Goal: Information Seeking & Learning: Check status

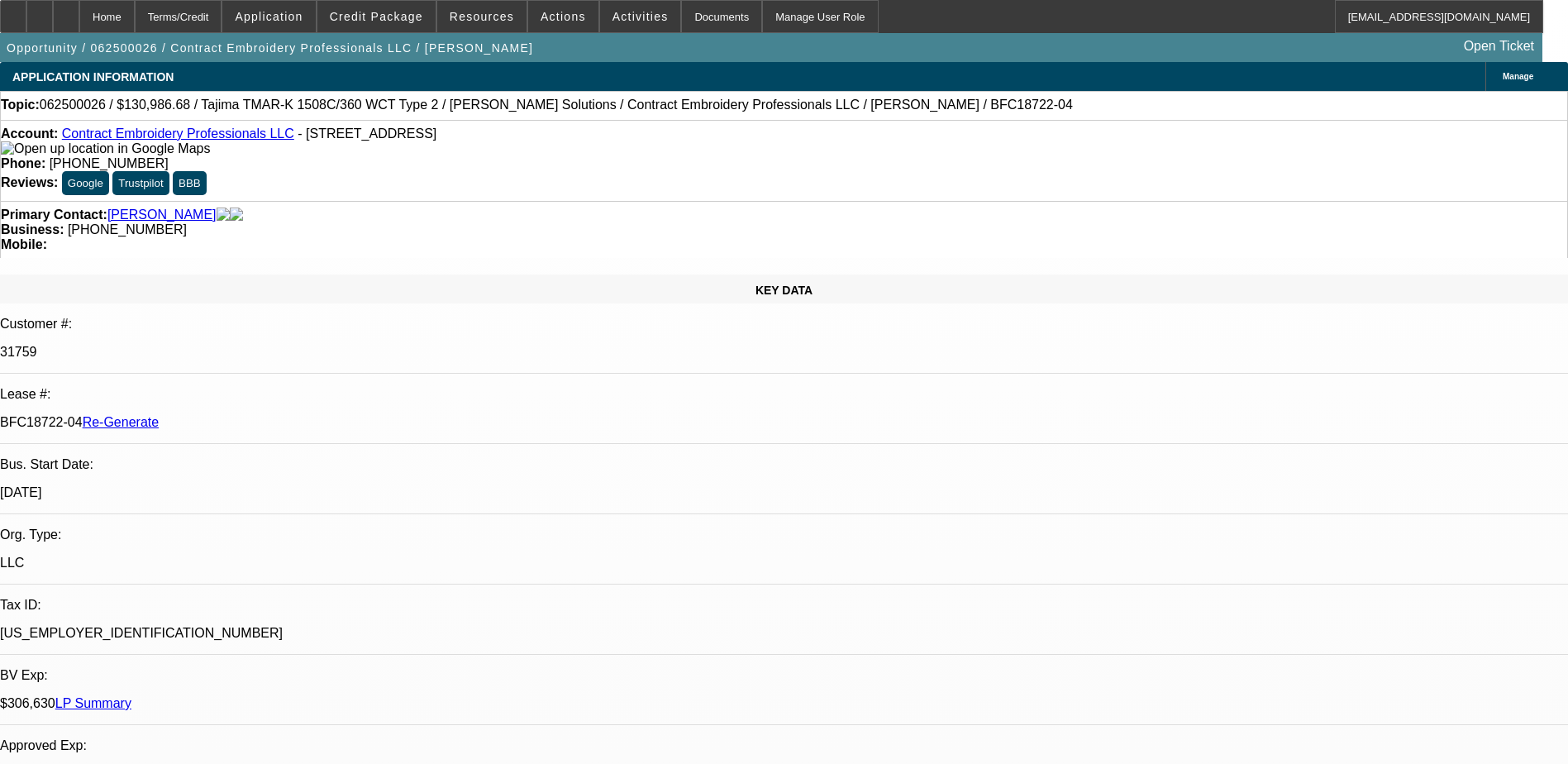
select select "0"
select select "2"
select select "0.1"
select select "0"
select select "2"
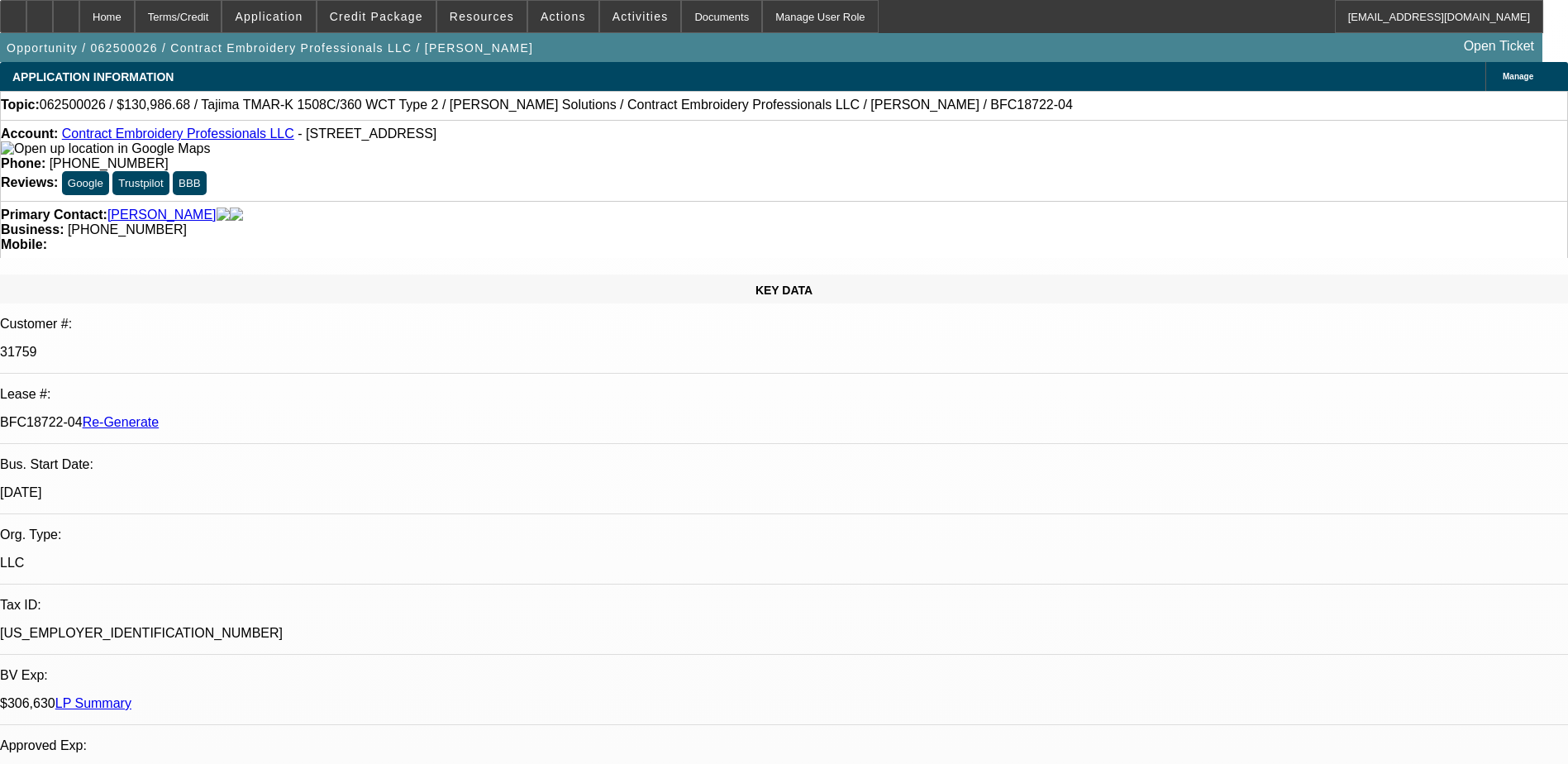
select select "0.1"
select select "0"
select select "2"
select select "0.1"
select select "0"
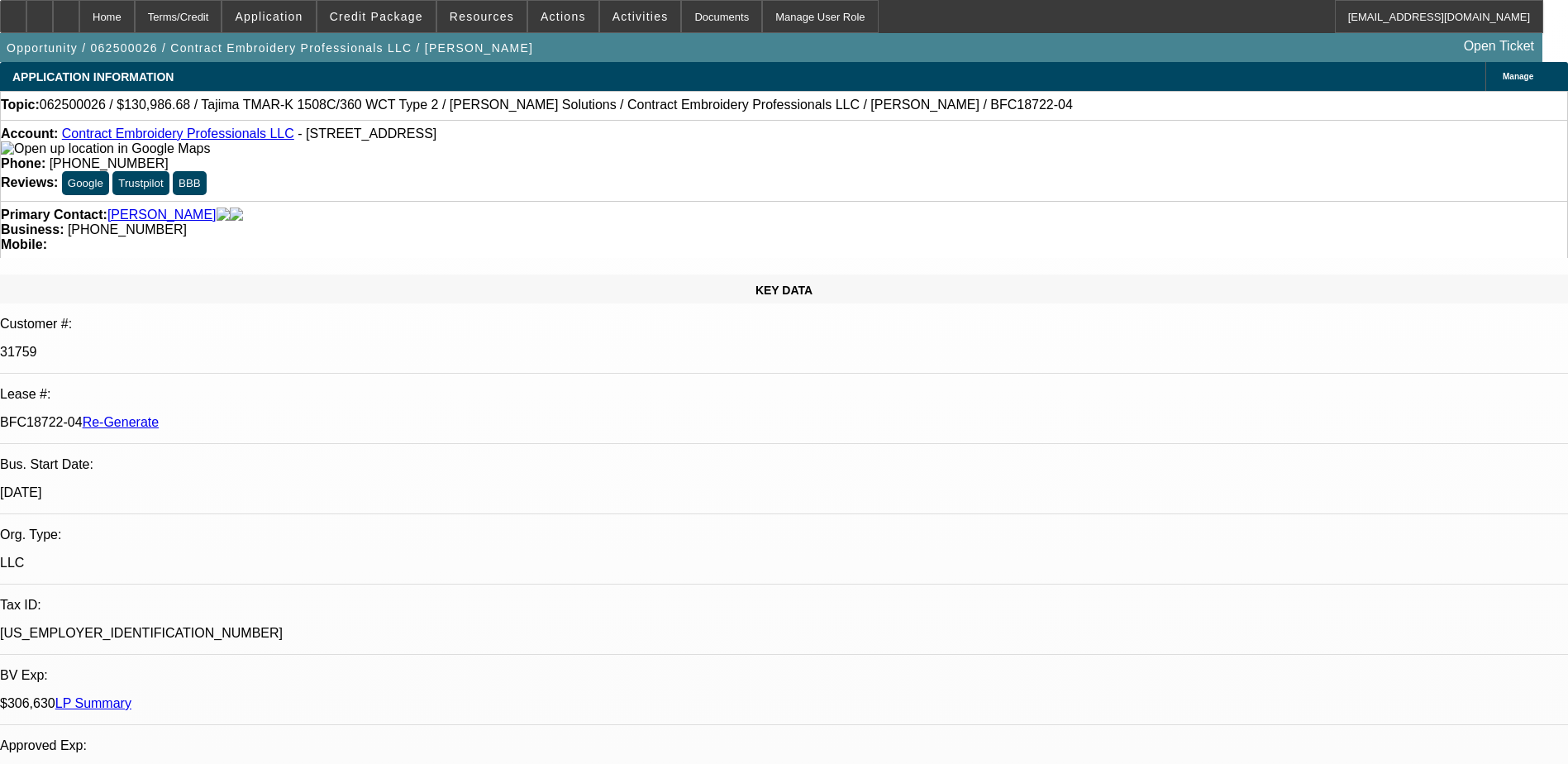
select select "2"
select select "0.1"
select select "1"
select select "2"
select select "4"
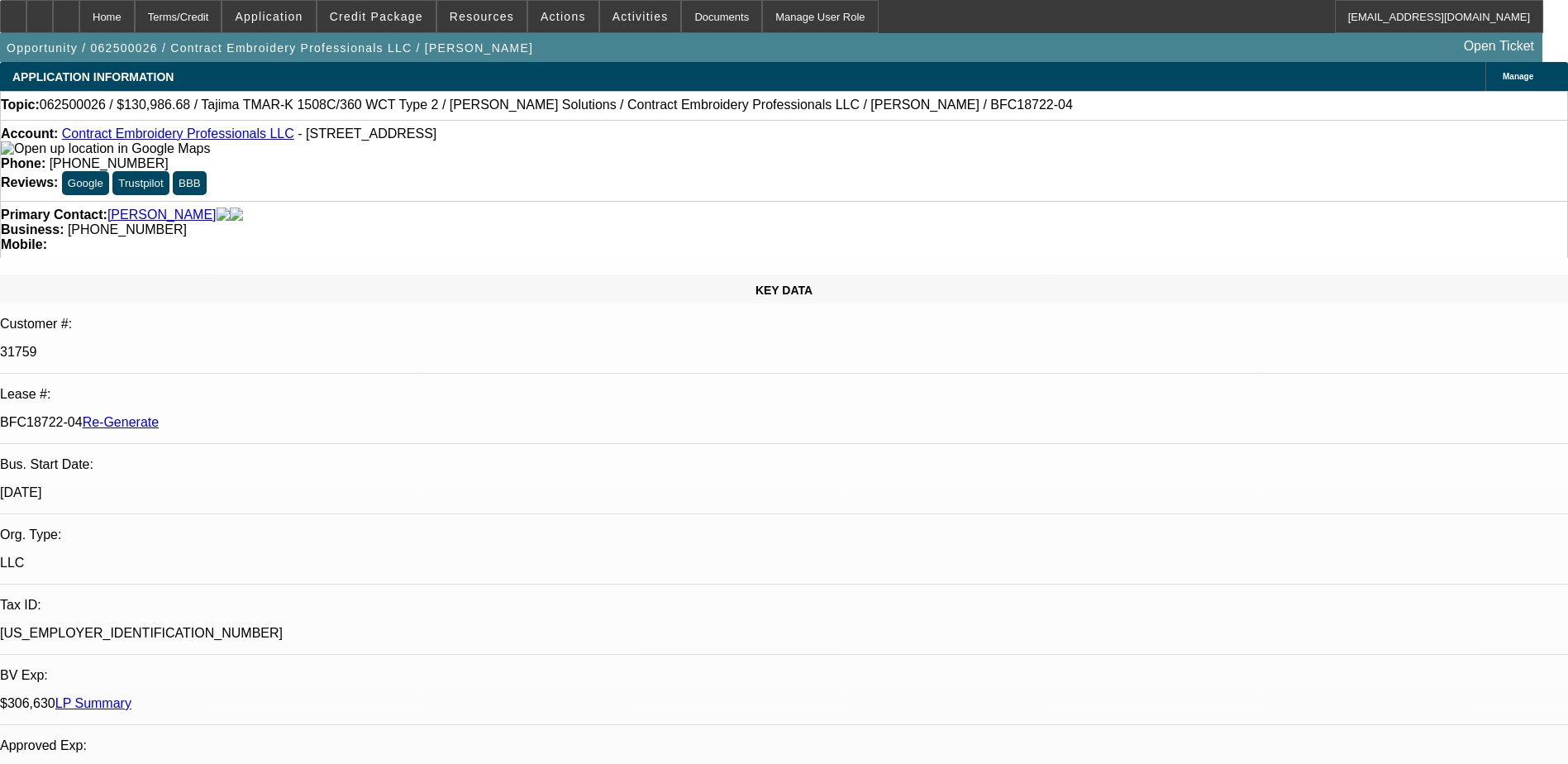
select select "1"
select select "2"
select select "4"
select select "1"
select select "2"
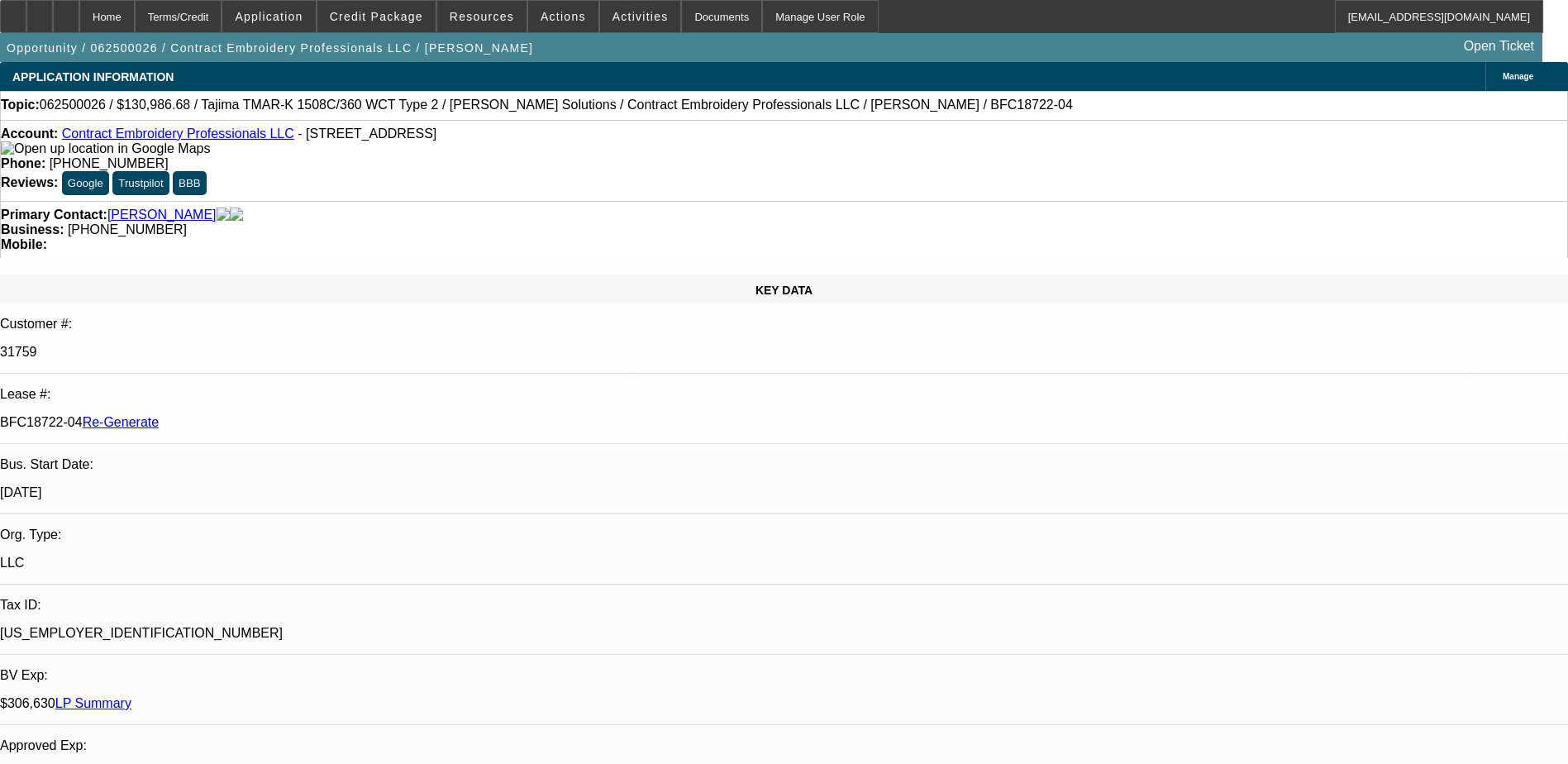
select select "4"
select select "1"
select select "2"
select select "4"
click at [466, 20] on span "Resources" at bounding box center [481, 16] width 65 height 14
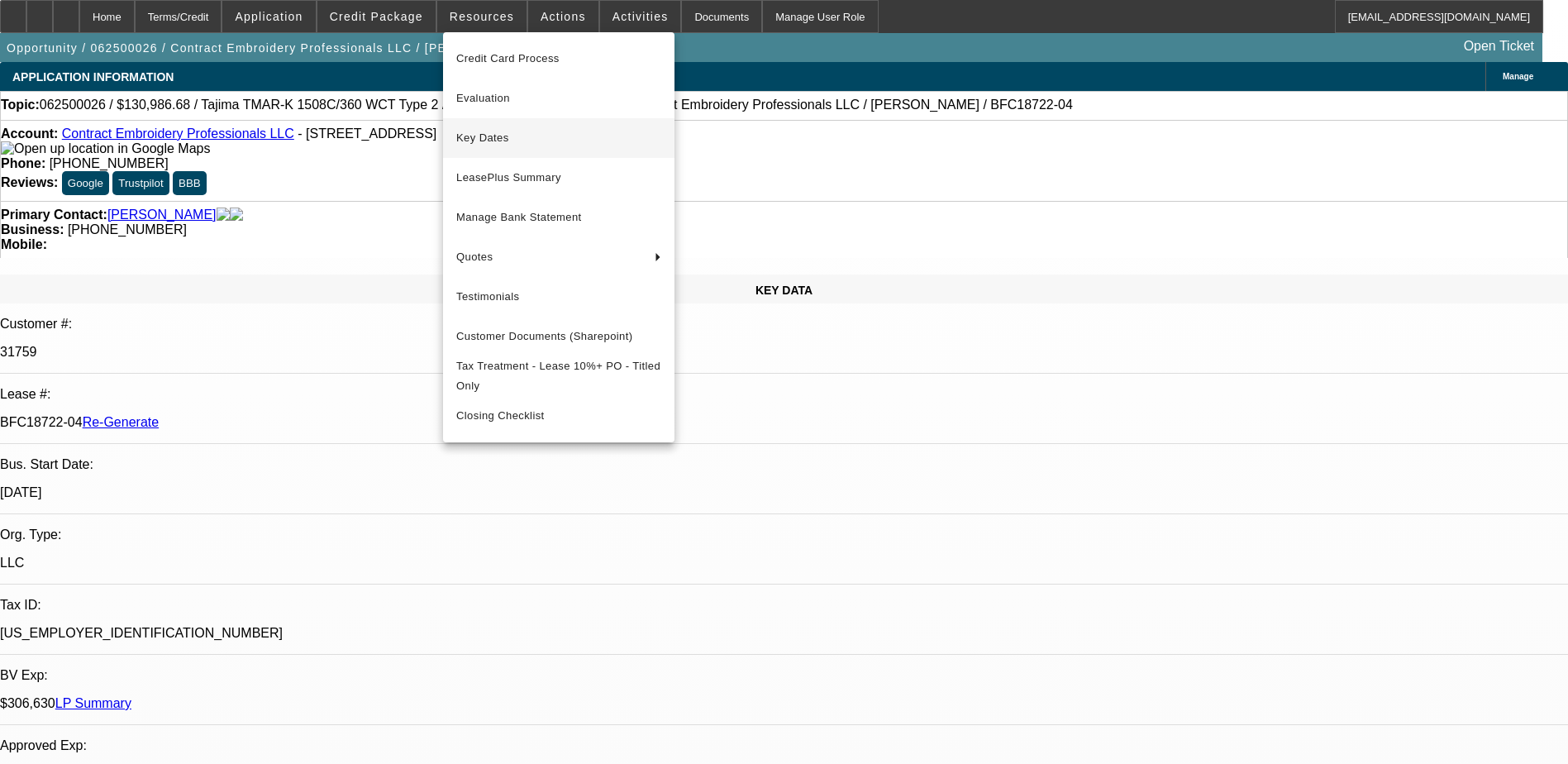
click at [480, 134] on span "Key Dates" at bounding box center [559, 138] width 205 height 19
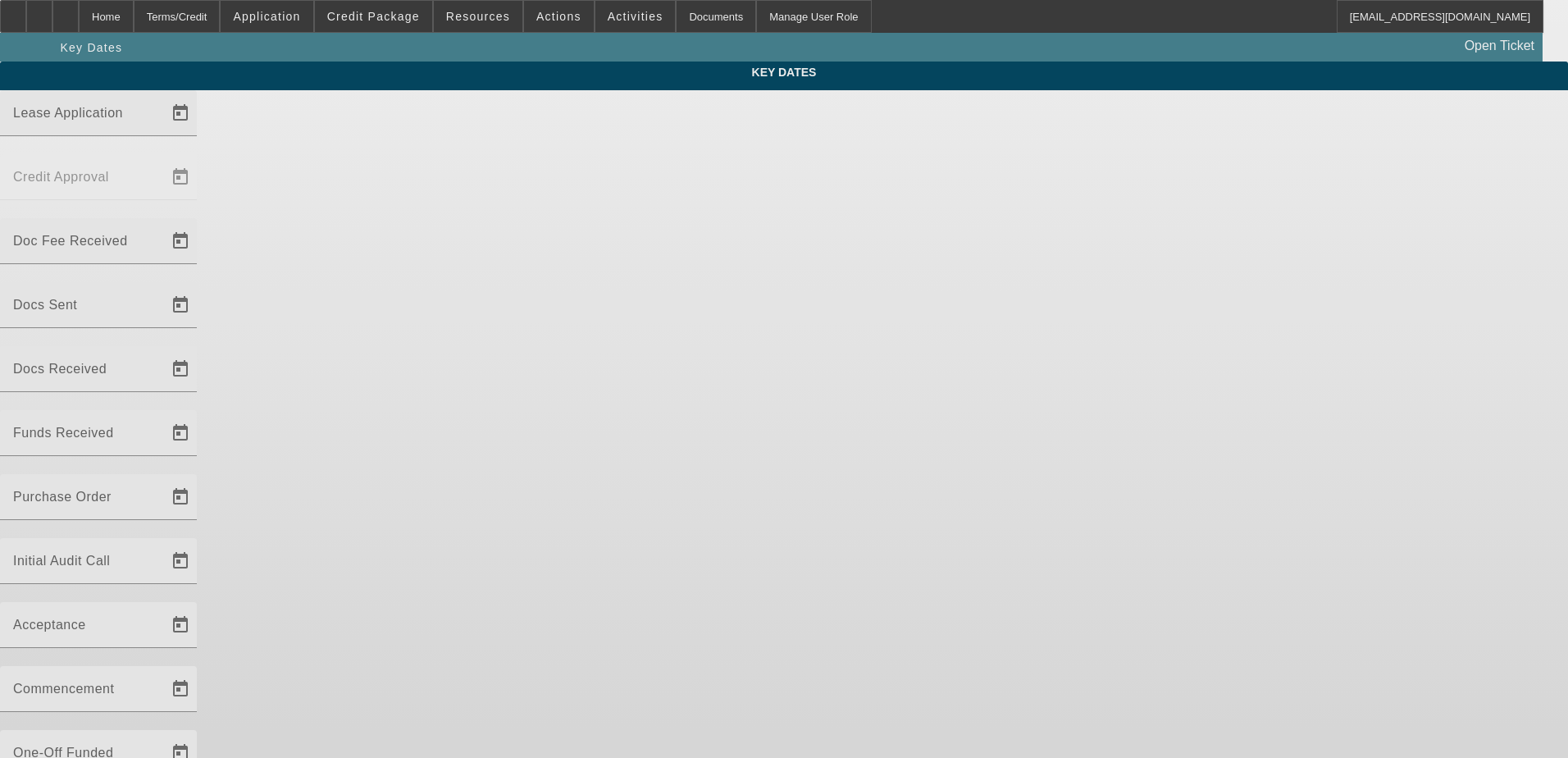
type input "[DATE]"
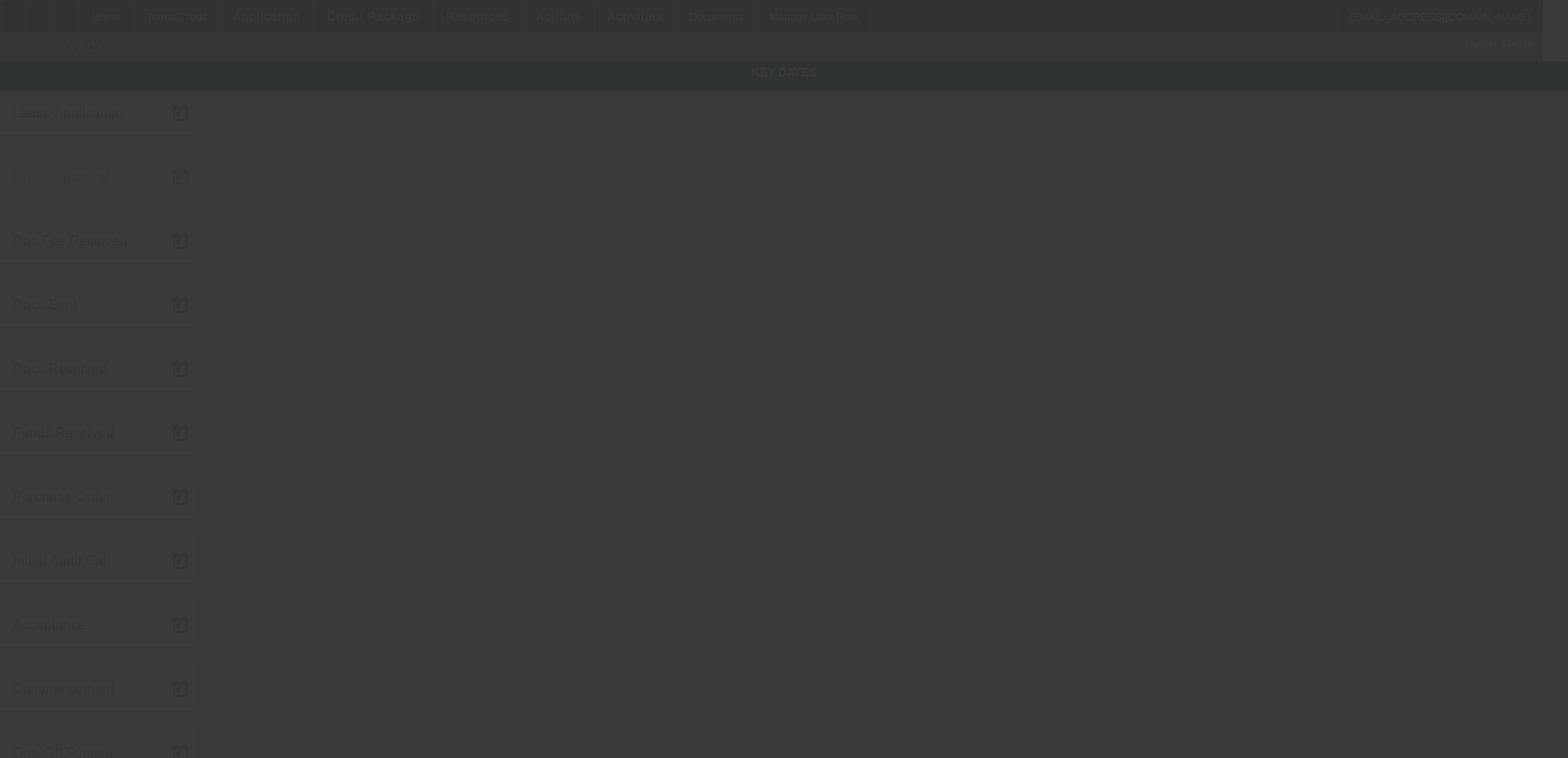
type input "[DATE]"
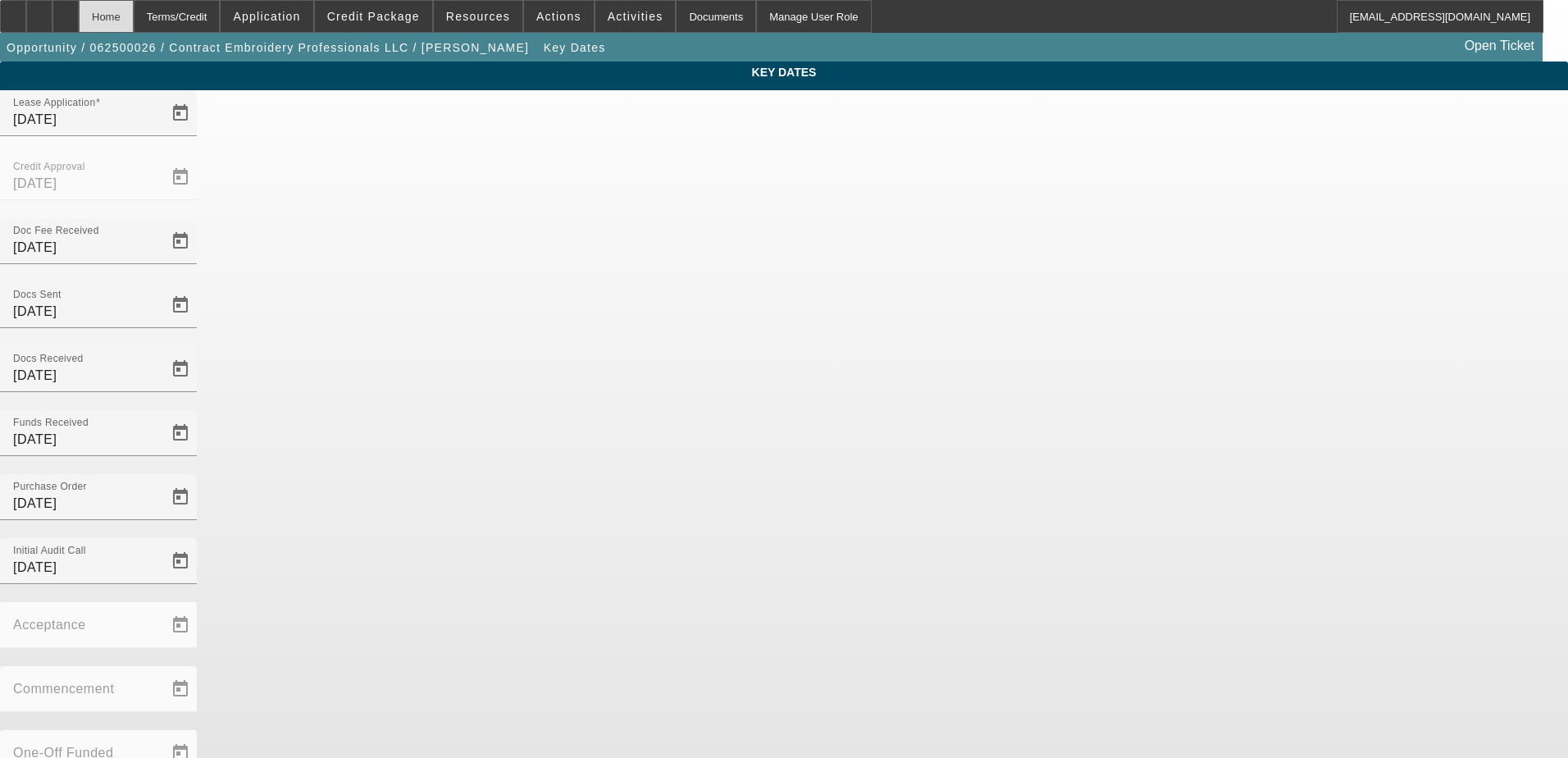
click at [134, 18] on div "Home" at bounding box center [106, 16] width 55 height 33
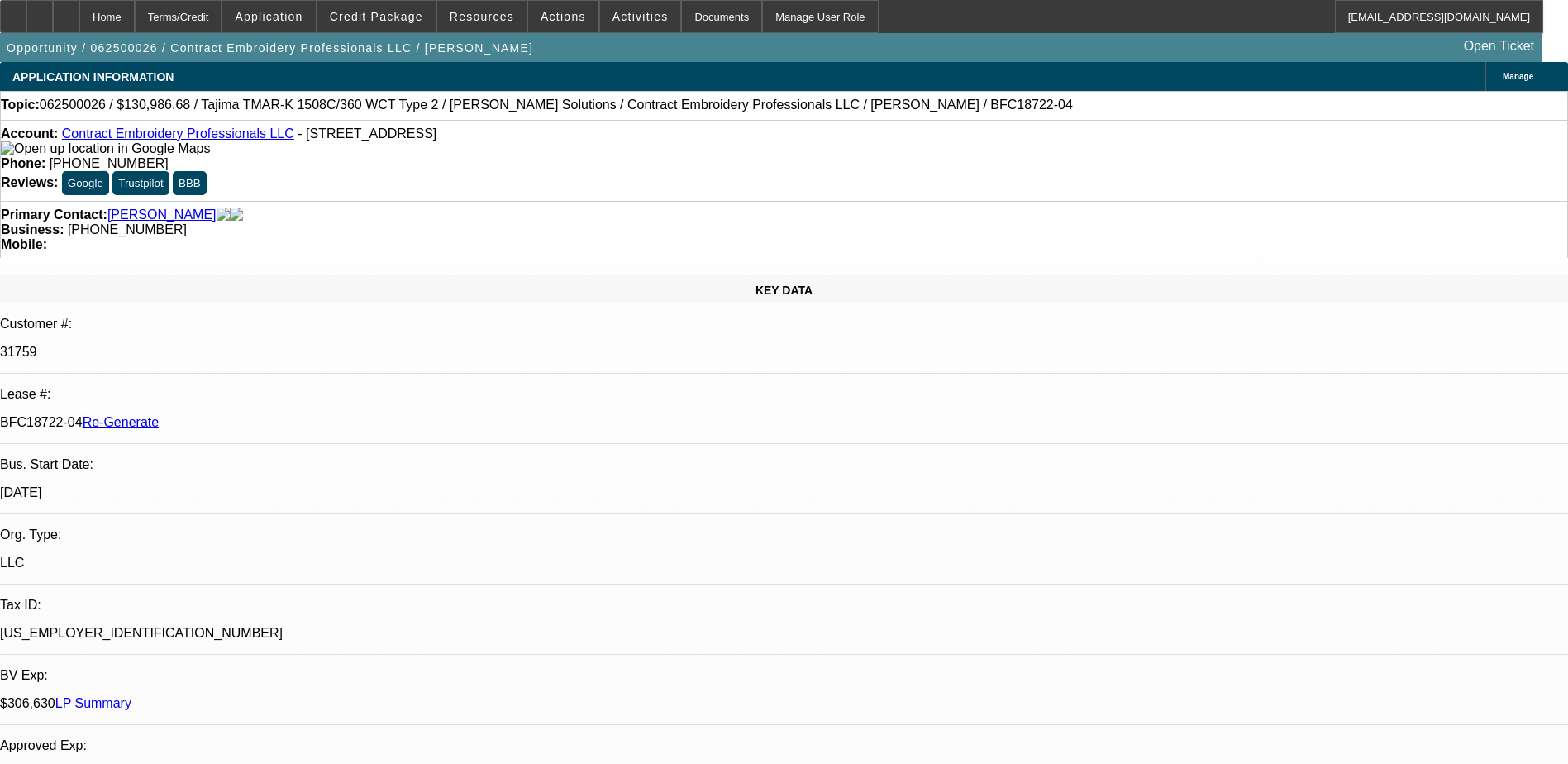
select select "0"
select select "2"
select select "0.1"
select select "4"
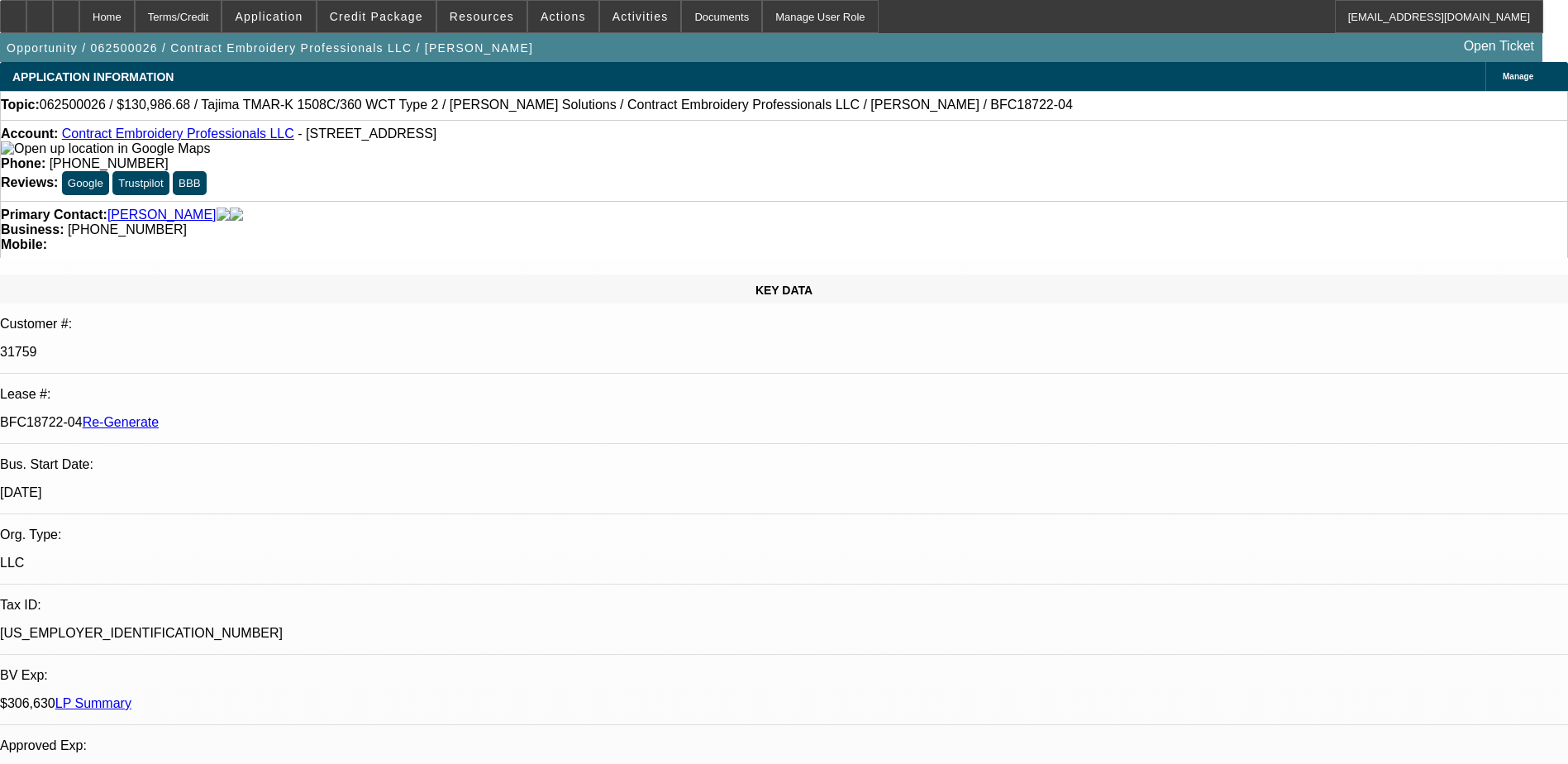
select select "0"
select select "2"
select select "0.1"
select select "4"
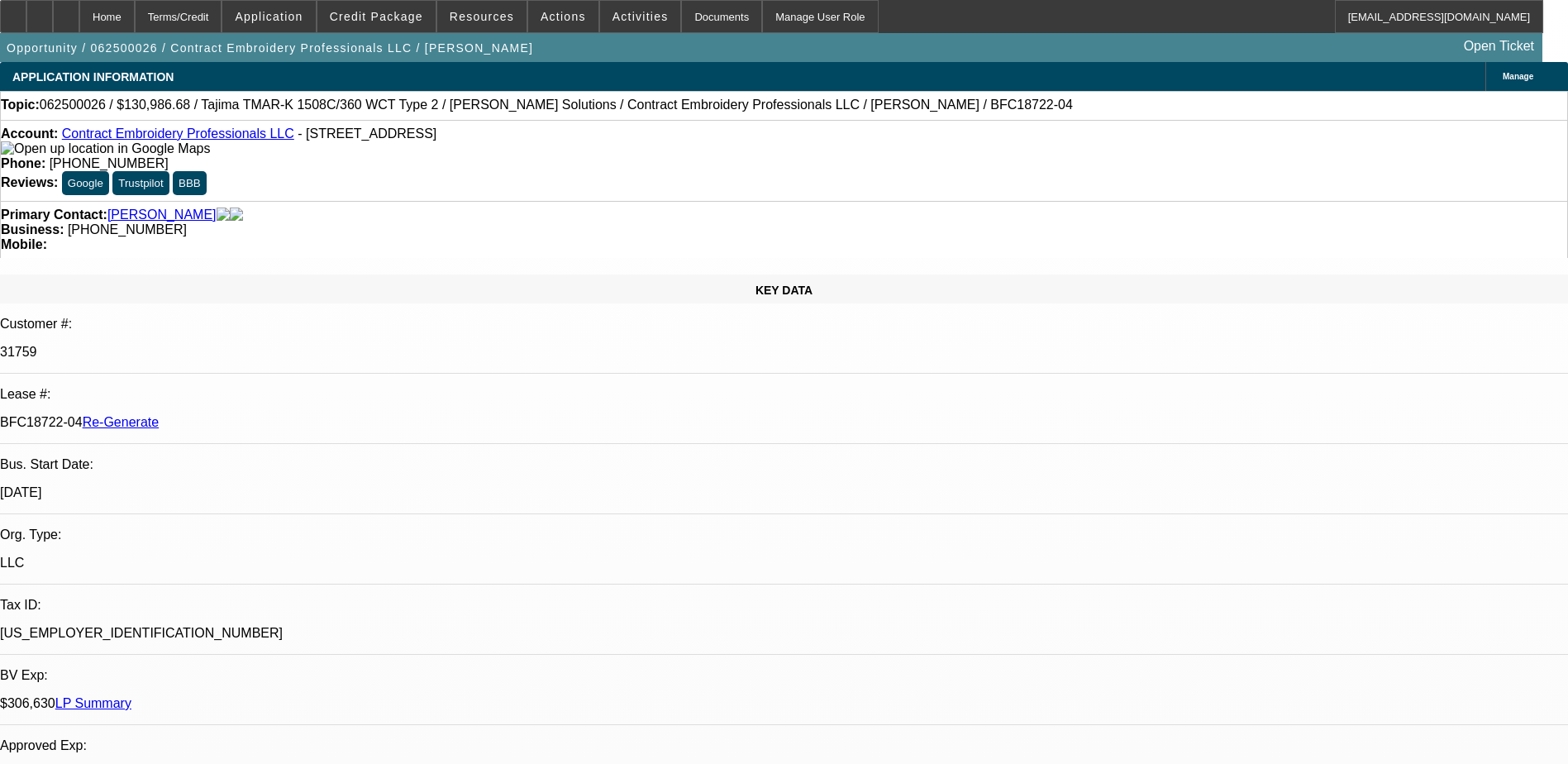
select select "0"
select select "2"
select select "0.1"
select select "4"
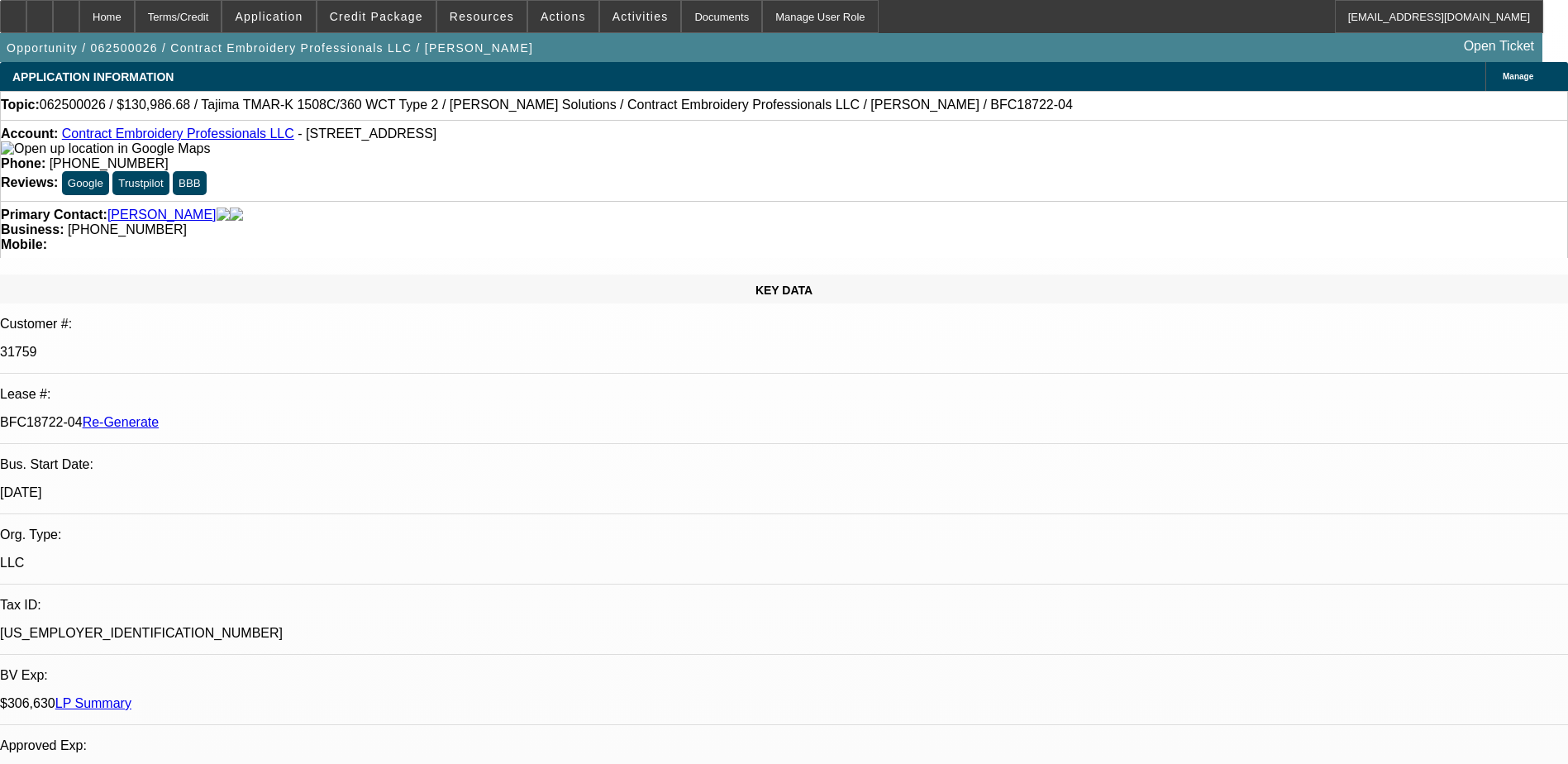
select select "0"
select select "2"
select select "0.1"
select select "4"
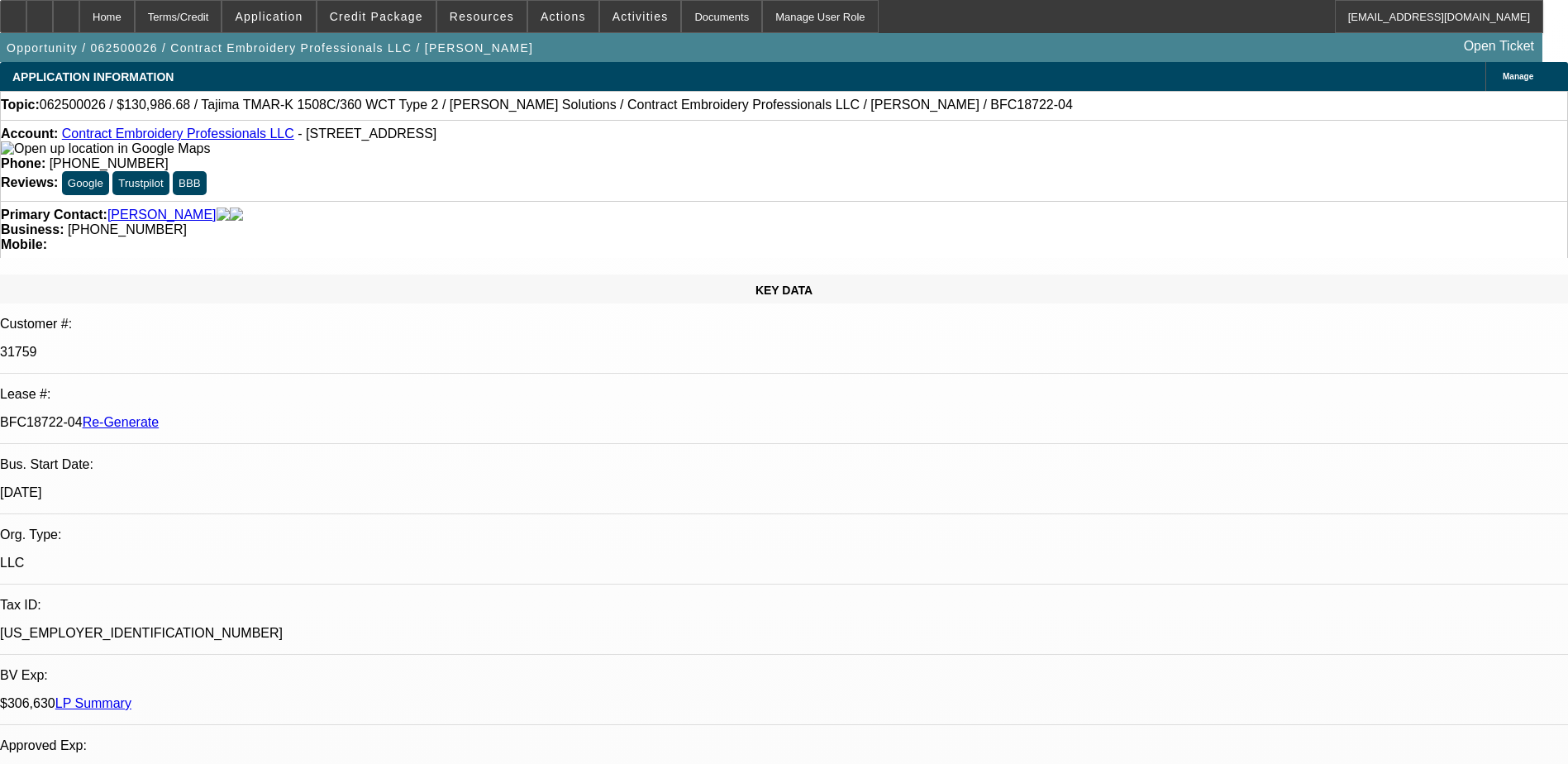
drag, startPoint x: 58, startPoint y: 106, endPoint x: 110, endPoint y: 105, distance: 52.0
click at [110, 105] on span "062500026 / $130,986.68 / Tajima TMAR-K 1508C/360 WCT Type 2 / [PERSON_NAME] So…" at bounding box center [556, 105] width 1033 height 15
drag, startPoint x: 110, startPoint y: 105, endPoint x: 101, endPoint y: 109, distance: 9.8
copy span "062500026"
